Goal: Task Accomplishment & Management: Use online tool/utility

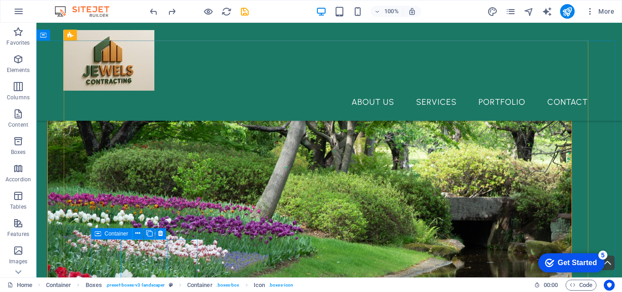
scroll to position [370, 0]
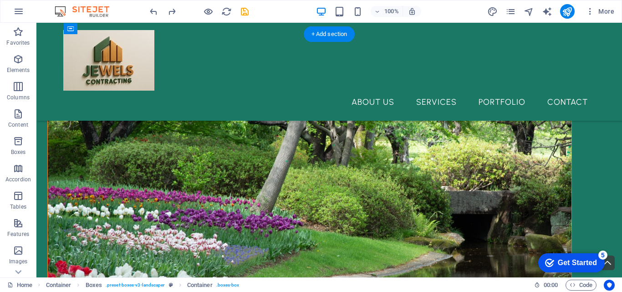
drag, startPoint x: 142, startPoint y: 257, endPoint x: 479, endPoint y: 193, distance: 342.7
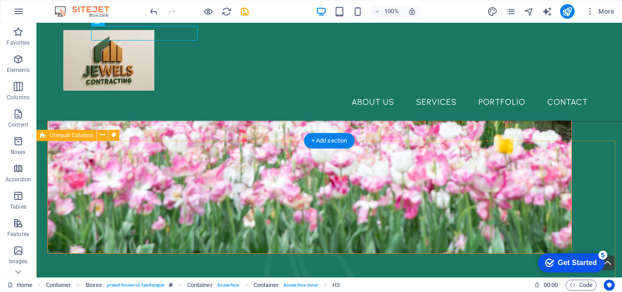
scroll to position [643, 0]
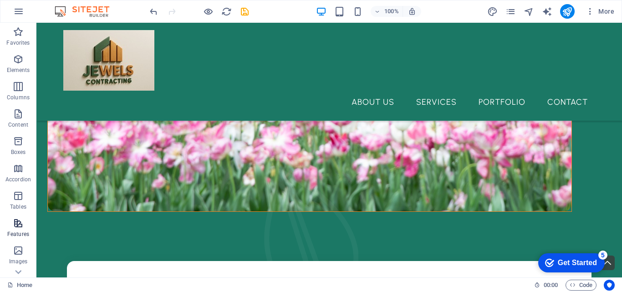
click at [17, 223] on icon "button" at bounding box center [18, 223] width 11 height 11
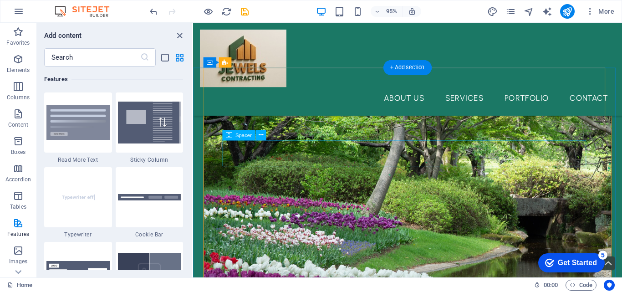
scroll to position [324, 0]
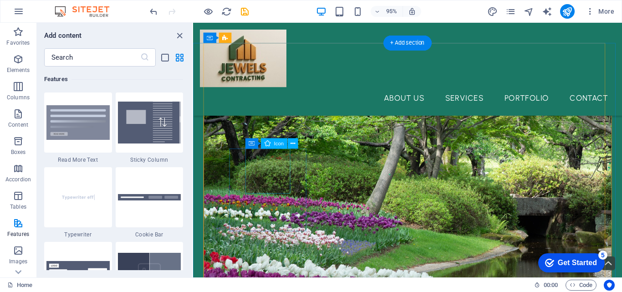
select select "xMidYMid"
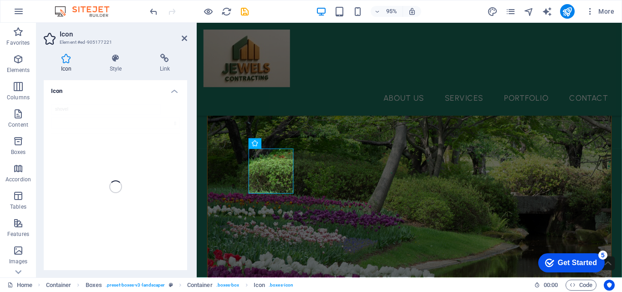
click at [125, 195] on div "shovel" at bounding box center [116, 187] width 144 height 180
click at [175, 91] on h4 "Icon" at bounding box center [116, 88] width 144 height 16
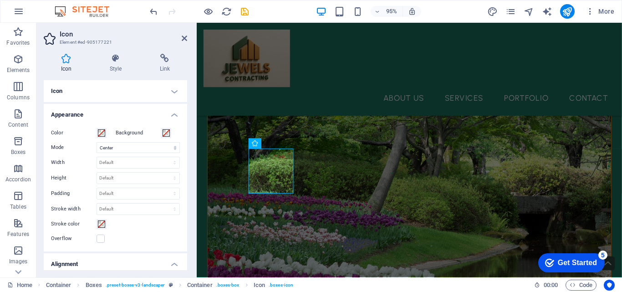
click at [175, 91] on h4 "Icon" at bounding box center [116, 91] width 144 height 22
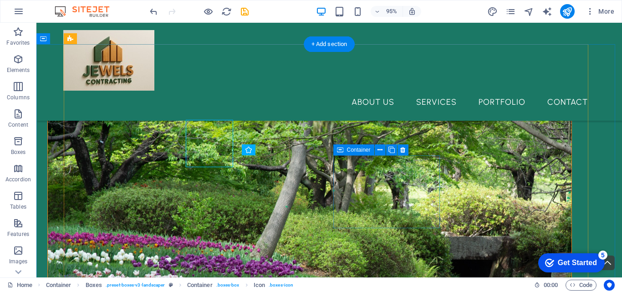
scroll to position [360, 0]
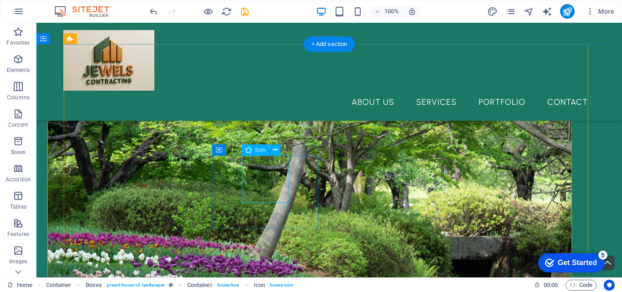
select select "xMidYMid"
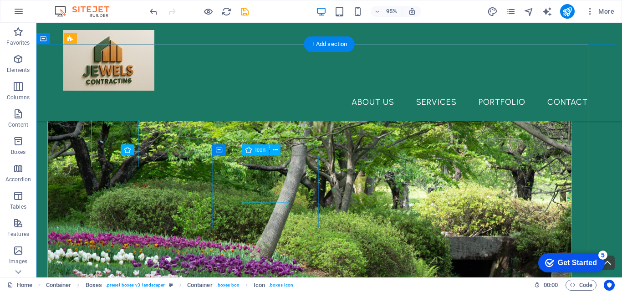
scroll to position [360, 0]
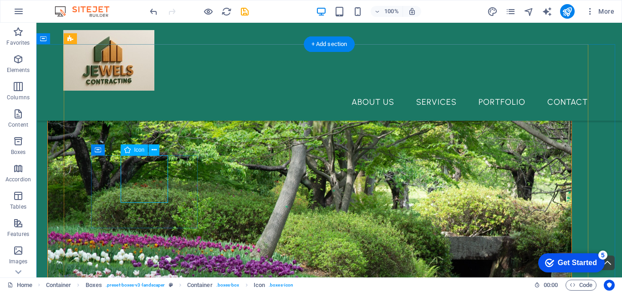
select select "xMidYMid"
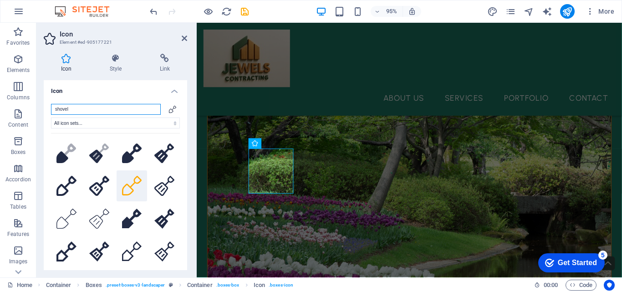
click at [89, 109] on input "shovel" at bounding box center [106, 109] width 110 height 11
drag, startPoint x: 89, startPoint y: 109, endPoint x: 84, endPoint y: 112, distance: 5.5
click at [84, 112] on input "shovel" at bounding box center [106, 109] width 110 height 11
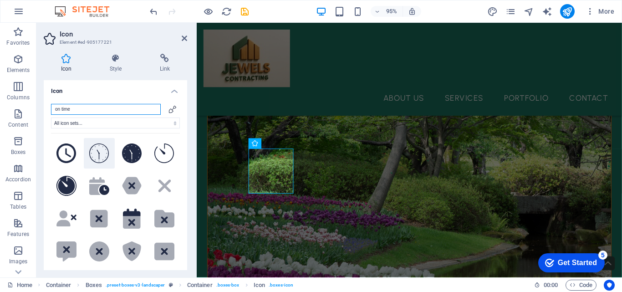
type input "on time"
click at [108, 157] on button at bounding box center [99, 153] width 31 height 31
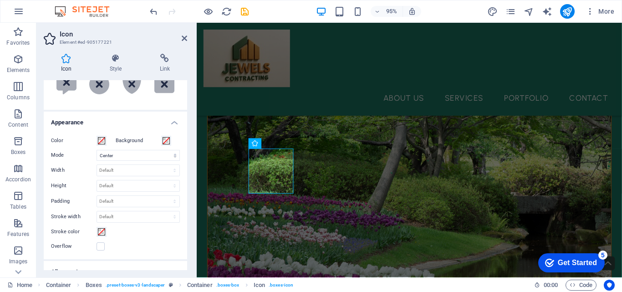
scroll to position [182, 0]
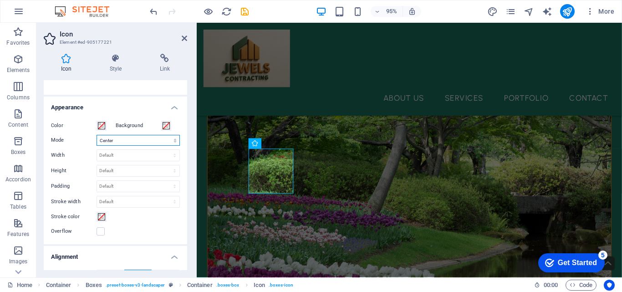
click at [173, 140] on select "Scale Left Center Right" at bounding box center [138, 140] width 83 height 11
click at [174, 142] on select "Scale Left Center Right" at bounding box center [138, 140] width 83 height 11
click at [174, 154] on select "Default auto px rem % em vh vw" at bounding box center [138, 155] width 82 height 11
select select "%"
click at [165, 150] on select "Default auto px rem % em vh vw" at bounding box center [138, 155] width 82 height 11
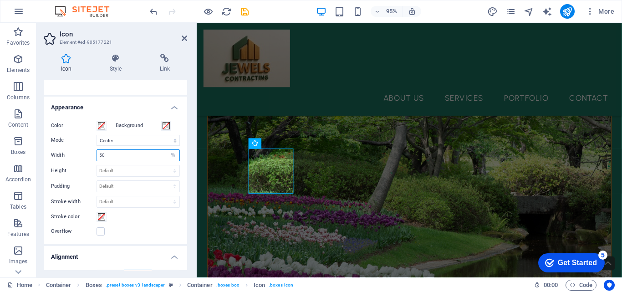
click at [127, 154] on input "50" at bounding box center [138, 155] width 82 height 11
click at [123, 154] on input "50" at bounding box center [138, 155] width 82 height 11
type input "100"
click at [122, 170] on select "Default auto px rem em vh vw" at bounding box center [138, 170] width 82 height 11
click at [72, 185] on label "Padding" at bounding box center [74, 186] width 46 height 5
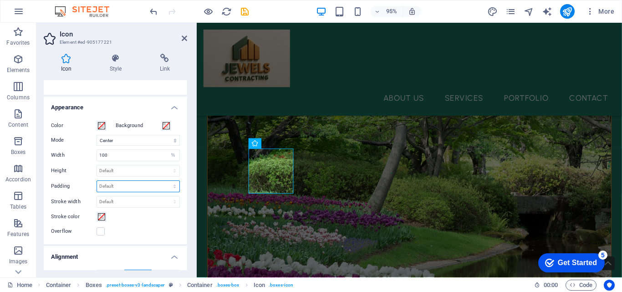
click at [137, 186] on select "Default px rem % em vh vw" at bounding box center [138, 186] width 82 height 11
select select "%"
click at [165, 181] on select "Default px rem % em vh vw" at bounding box center [138, 186] width 82 height 11
type input "100"
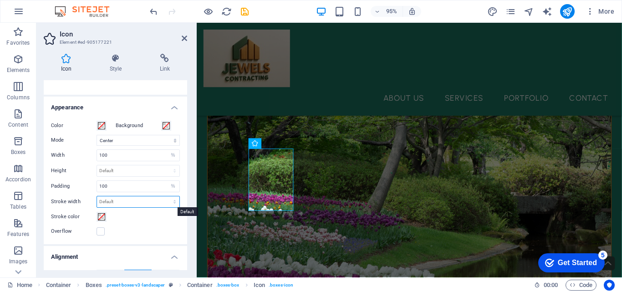
click at [128, 201] on select "Default px rem % em vh vw" at bounding box center [138, 201] width 82 height 11
select select "%"
click at [165, 196] on select "Default px rem % em vh vw" at bounding box center [138, 201] width 82 height 11
click at [163, 201] on input "100" at bounding box center [138, 201] width 82 height 11
drag, startPoint x: 162, startPoint y: 201, endPoint x: 90, endPoint y: 202, distance: 72.0
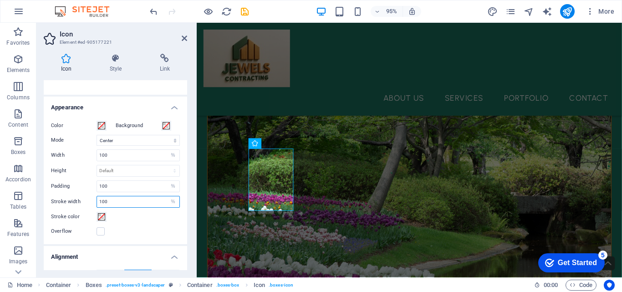
click at [90, 202] on div "Stroke width 100 Default px rem % em vh vw" at bounding box center [115, 202] width 129 height 12
type input "10"
click at [139, 206] on input "10" at bounding box center [138, 201] width 82 height 11
click at [158, 236] on div "Overflow" at bounding box center [115, 231] width 129 height 11
click at [164, 200] on input "10" at bounding box center [138, 201] width 82 height 11
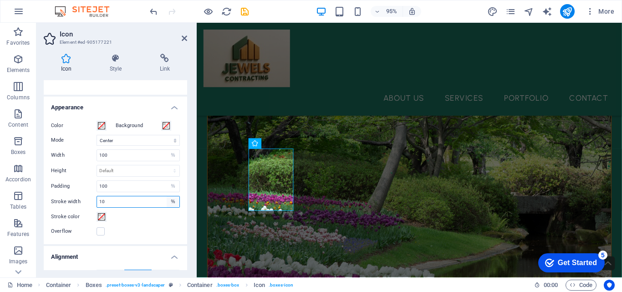
click at [170, 203] on select "Default px rem % em vh vw" at bounding box center [173, 201] width 13 height 11
select select "default"
click at [167, 196] on select "Default px rem % em vh vw" at bounding box center [173, 201] width 13 height 11
select select "DISABLED_OPTION_VALUE"
click at [167, 181] on select "Default px rem % em vh vw" at bounding box center [173, 186] width 13 height 11
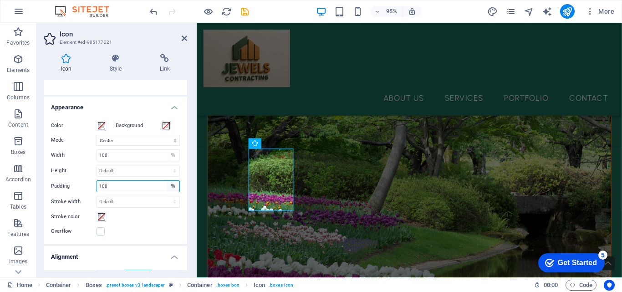
select select "default"
click at [167, 181] on select "Default px rem % em vh vw" at bounding box center [173, 186] width 13 height 11
select select "DISABLED_OPTION_VALUE"
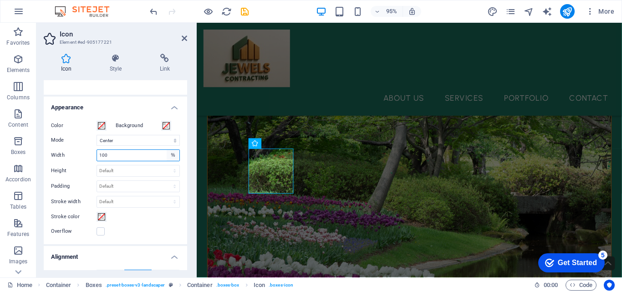
click at [173, 157] on select "Default auto px rem % em vh vw" at bounding box center [173, 155] width 13 height 11
select select "default"
click at [167, 150] on select "Default auto px rem % em vh vw" at bounding box center [173, 155] width 13 height 11
select select "DISABLED_OPTION_VALUE"
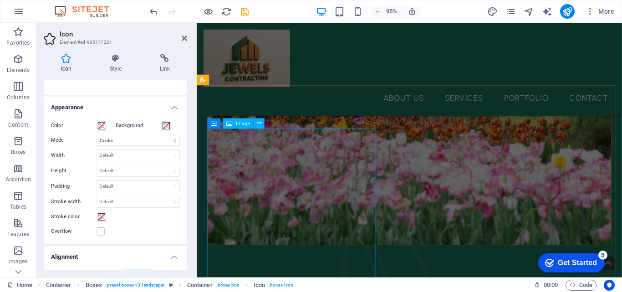
scroll to position [597, 0]
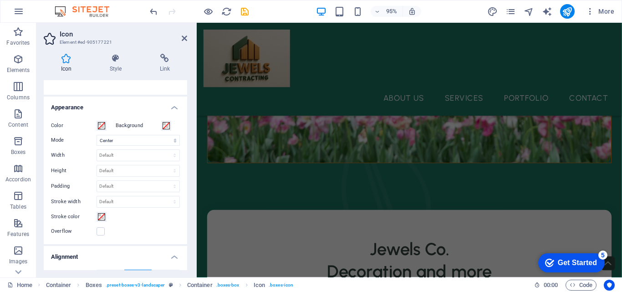
click at [173, 105] on h4 "Appearance" at bounding box center [116, 105] width 144 height 16
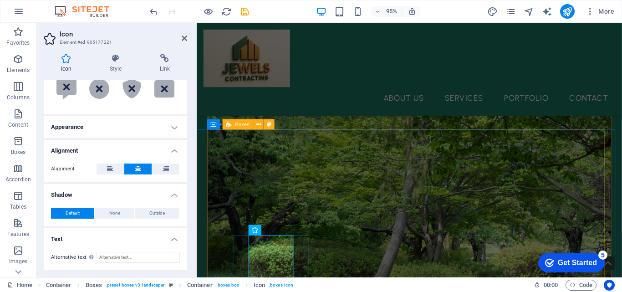
scroll to position [324, 0]
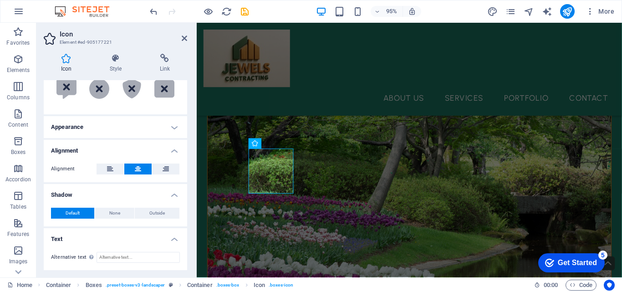
click at [170, 126] on h4 "Appearance" at bounding box center [116, 127] width 144 height 22
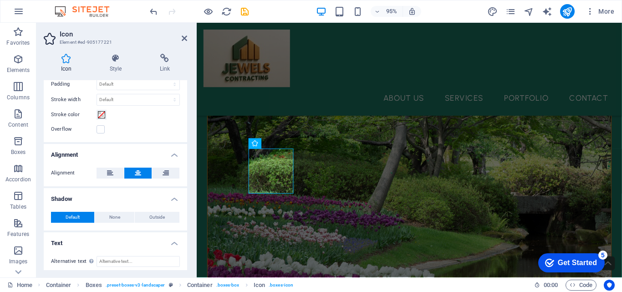
scroll to position [288, 0]
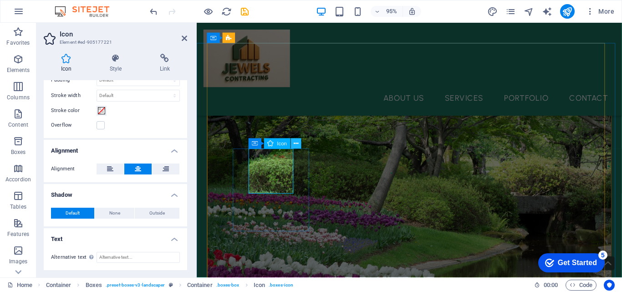
click at [293, 145] on button at bounding box center [296, 144] width 10 height 10
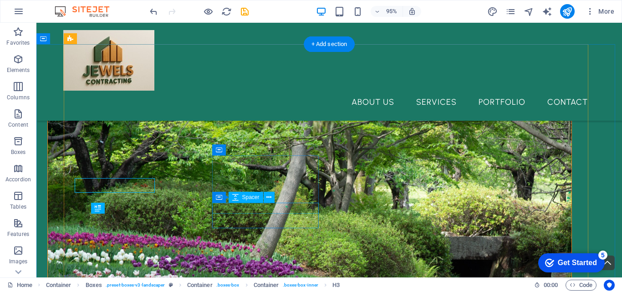
scroll to position [360, 0]
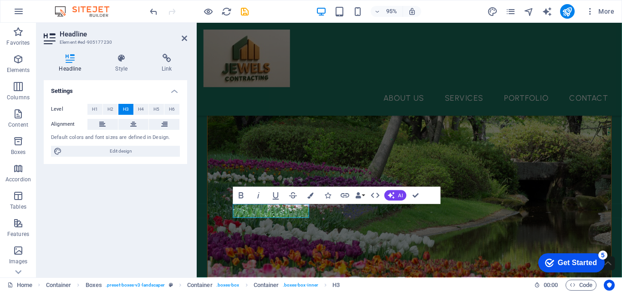
scroll to position [324, 0]
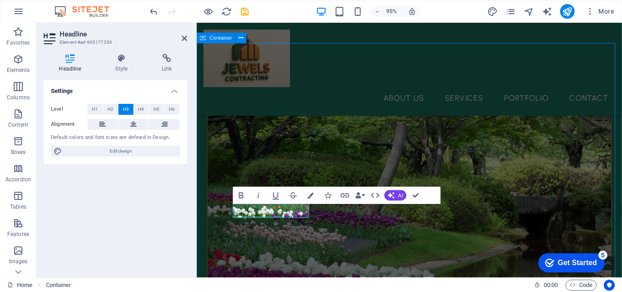
scroll to position [360, 0]
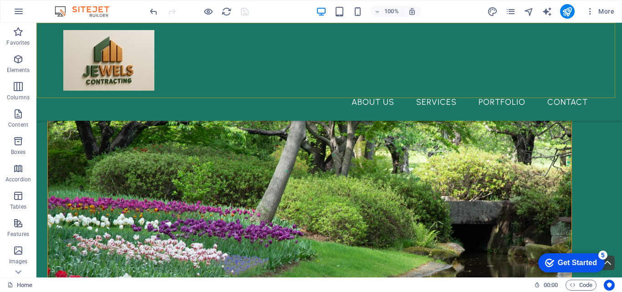
click at [315, 32] on div "About Us Services Portfolio Contact" at bounding box center [329, 72] width 586 height 98
click at [270, 44] on div "About Us Services Portfolio Contact" at bounding box center [329, 72] width 586 height 98
select select "header"
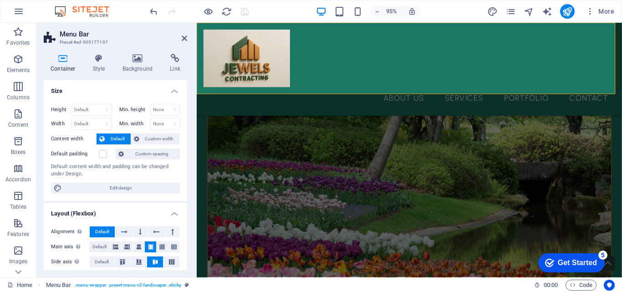
scroll to position [324, 0]
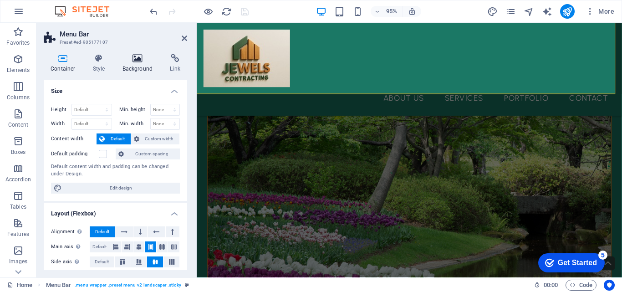
click at [136, 56] on icon at bounding box center [138, 58] width 44 height 9
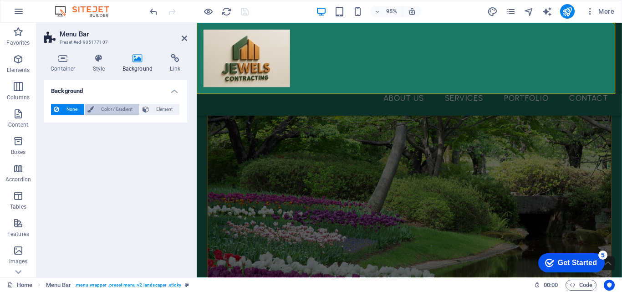
click at [124, 112] on span "Color / Gradient" at bounding box center [117, 109] width 40 height 11
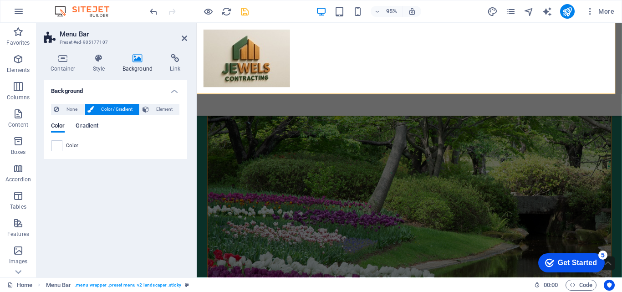
click at [87, 127] on span "Gradient" at bounding box center [87, 126] width 23 height 13
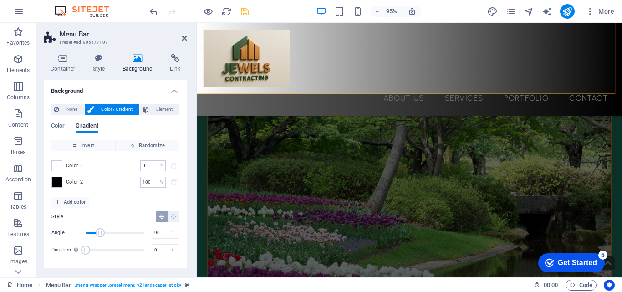
click at [51, 121] on div "None Color / Gradient Element Stretch background to full-width Color overlay Pl…" at bounding box center [116, 183] width 144 height 172
click at [152, 111] on span "Element" at bounding box center [164, 109] width 25 height 11
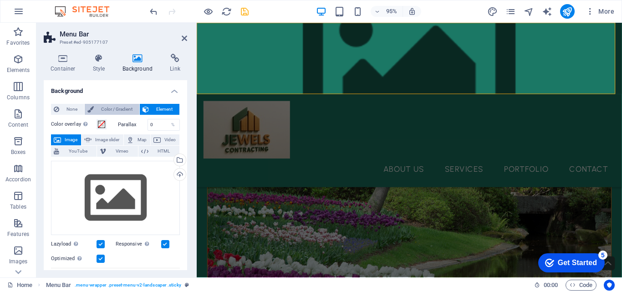
click at [119, 113] on span "Color / Gradient" at bounding box center [117, 109] width 40 height 11
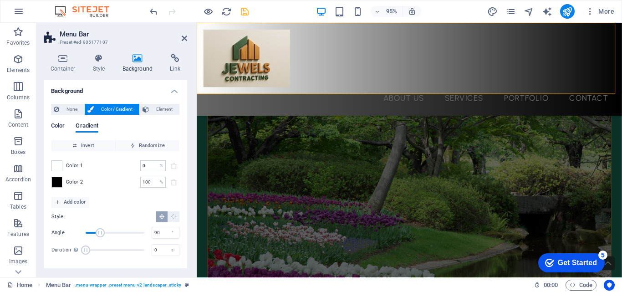
click at [58, 130] on span "Color" at bounding box center [58, 126] width 14 height 13
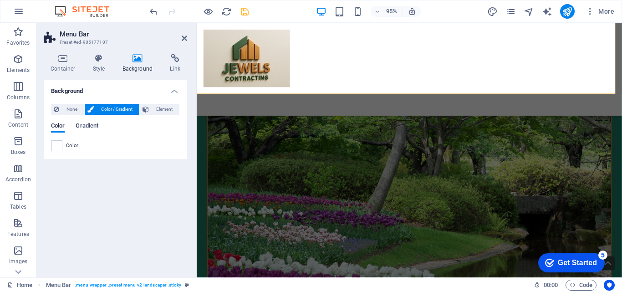
click at [78, 129] on span "Gradient" at bounding box center [87, 126] width 23 height 13
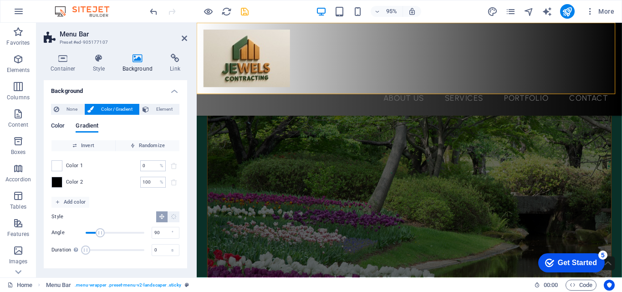
click at [60, 128] on span "Color" at bounding box center [58, 126] width 14 height 13
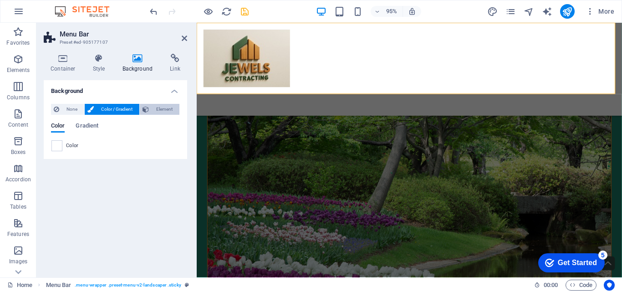
click at [159, 111] on span "Element" at bounding box center [164, 109] width 25 height 11
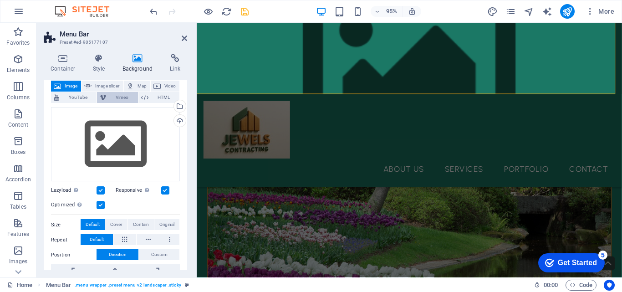
scroll to position [25, 0]
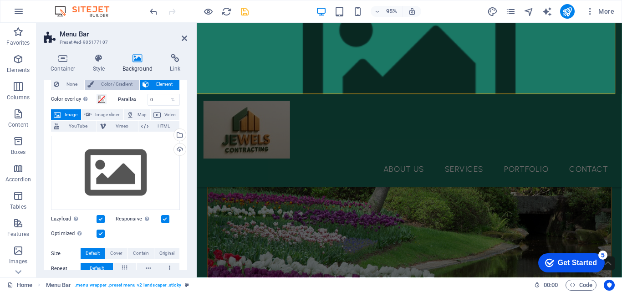
click at [112, 86] on span "Color / Gradient" at bounding box center [117, 84] width 40 height 11
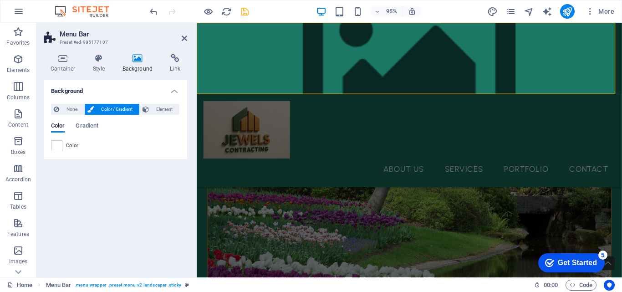
scroll to position [0, 0]
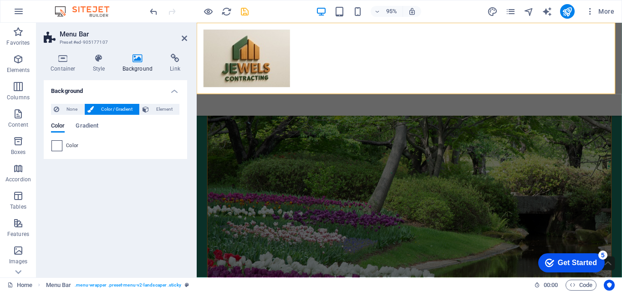
click at [61, 146] on span at bounding box center [57, 146] width 10 height 10
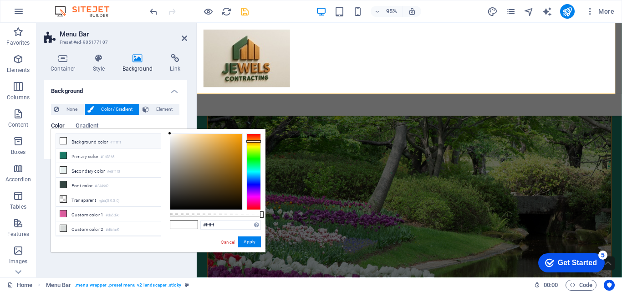
click at [256, 141] on div at bounding box center [254, 172] width 15 height 77
click at [254, 145] on div at bounding box center [254, 172] width 15 height 77
click at [251, 142] on div at bounding box center [254, 142] width 15 height 2
click at [252, 243] on button "Apply" at bounding box center [249, 241] width 23 height 11
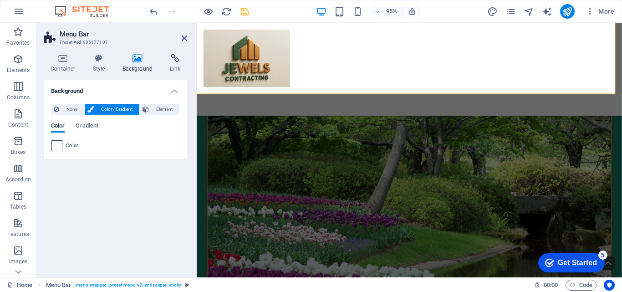
click at [60, 144] on span at bounding box center [57, 146] width 10 height 10
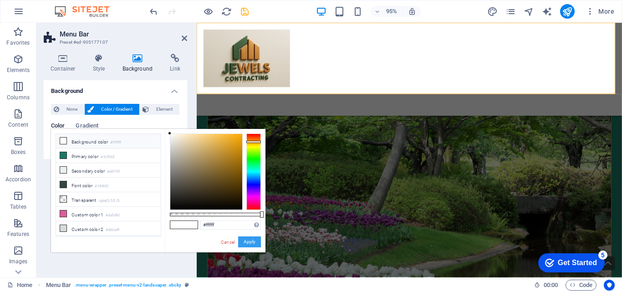
click at [244, 243] on button "Apply" at bounding box center [249, 241] width 23 height 11
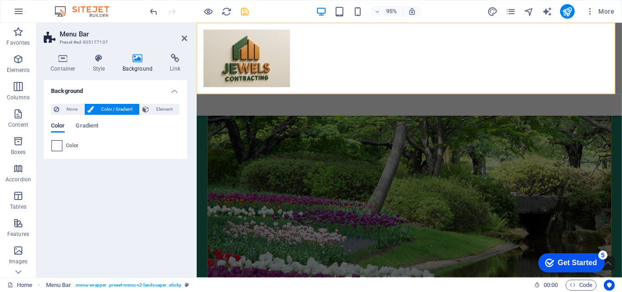
click at [57, 148] on span at bounding box center [57, 146] width 10 height 10
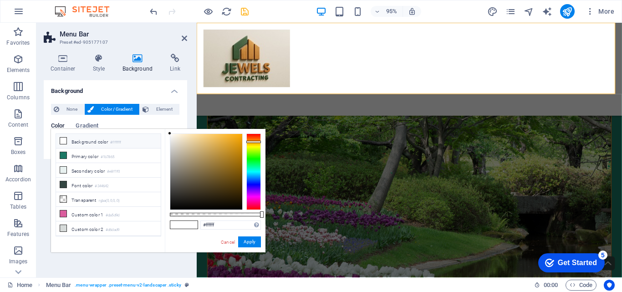
click at [189, 225] on span at bounding box center [191, 225] width 14 height 8
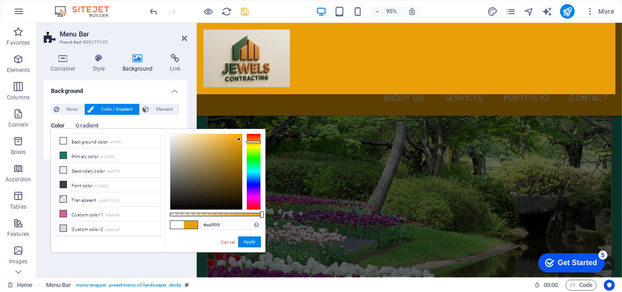
click at [239, 139] on div at bounding box center [206, 172] width 72 height 76
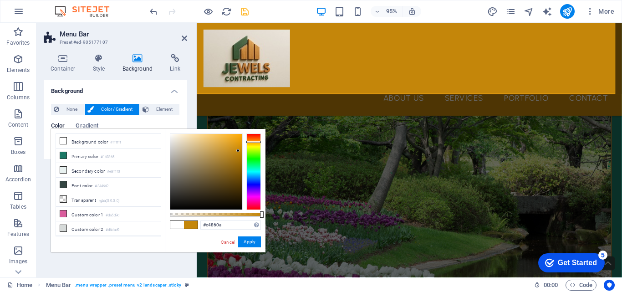
drag, startPoint x: 239, startPoint y: 138, endPoint x: 238, endPoint y: 151, distance: 13.2
click at [238, 151] on div at bounding box center [237, 150] width 3 height 3
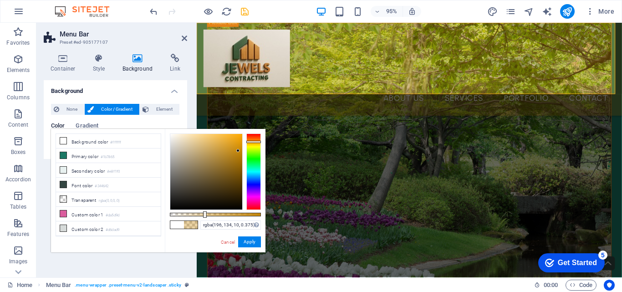
type input "rgba(196, 134, 10, 0.385)"
drag, startPoint x: 261, startPoint y: 215, endPoint x: 205, endPoint y: 214, distance: 55.6
click at [205, 214] on div at bounding box center [206, 214] width 4 height 6
click at [246, 240] on button "Apply" at bounding box center [249, 241] width 23 height 11
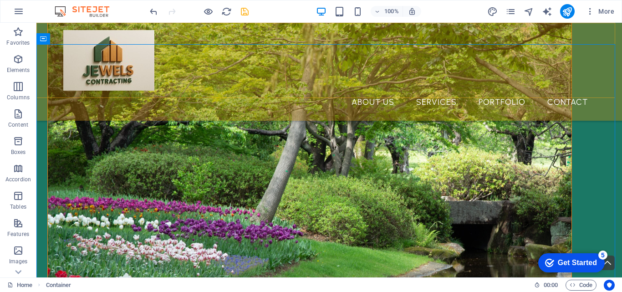
click at [199, 26] on div "About Us Services Portfolio Contact" at bounding box center [329, 72] width 586 height 98
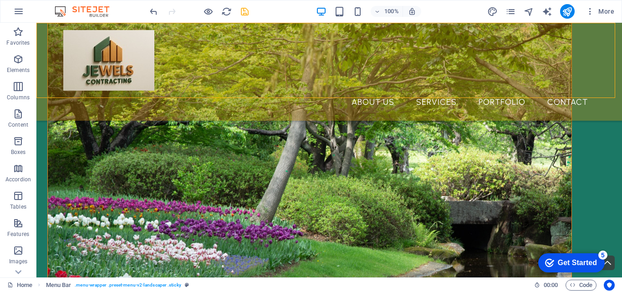
click at [200, 34] on div "About Us Services Portfolio Contact" at bounding box center [329, 72] width 586 height 98
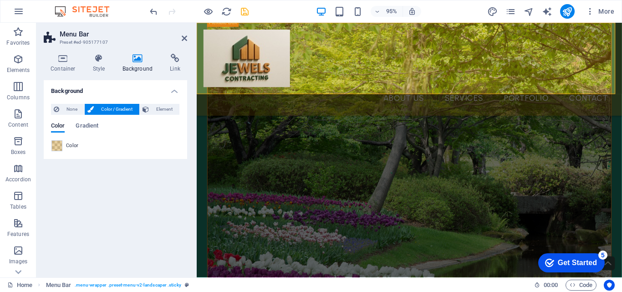
click at [200, 34] on div "About Us Services Portfolio Contact" at bounding box center [421, 72] width 448 height 98
click at [150, 112] on button "Element" at bounding box center [160, 109] width 40 height 11
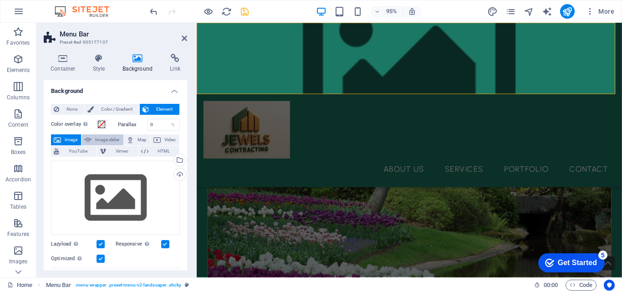
click at [103, 139] on span "Image slider" at bounding box center [107, 139] width 26 height 11
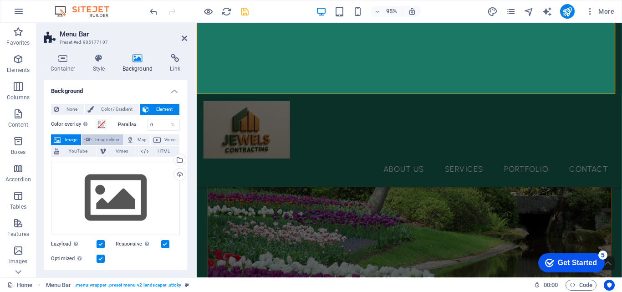
select select "ms"
select select "s"
select select "progressive"
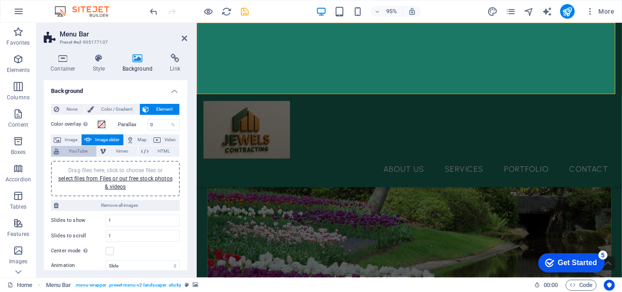
click at [64, 154] on span "YouTube" at bounding box center [78, 151] width 32 height 11
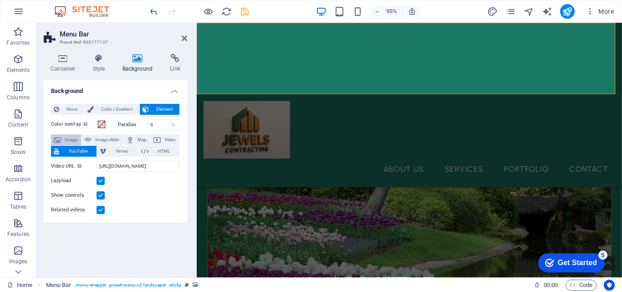
click at [64, 142] on span "Image" at bounding box center [71, 139] width 15 height 11
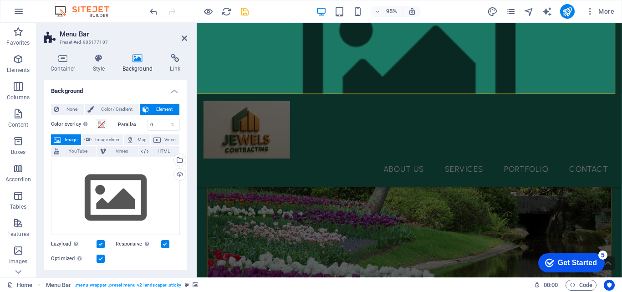
click at [101, 102] on div "None Color / Gradient Element Stretch background to full-width Color overlay Pl…" at bounding box center [116, 265] width 144 height 337
click at [102, 110] on span "Color / Gradient" at bounding box center [117, 109] width 40 height 11
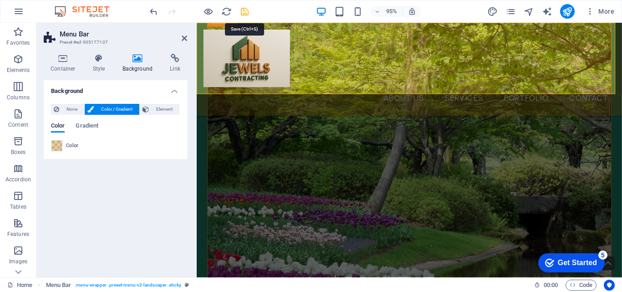
click at [242, 13] on icon "save" at bounding box center [245, 11] width 10 height 10
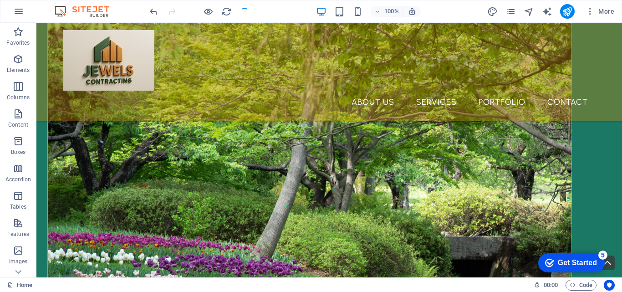
scroll to position [360, 0]
